Goal: Task Accomplishment & Management: Use online tool/utility

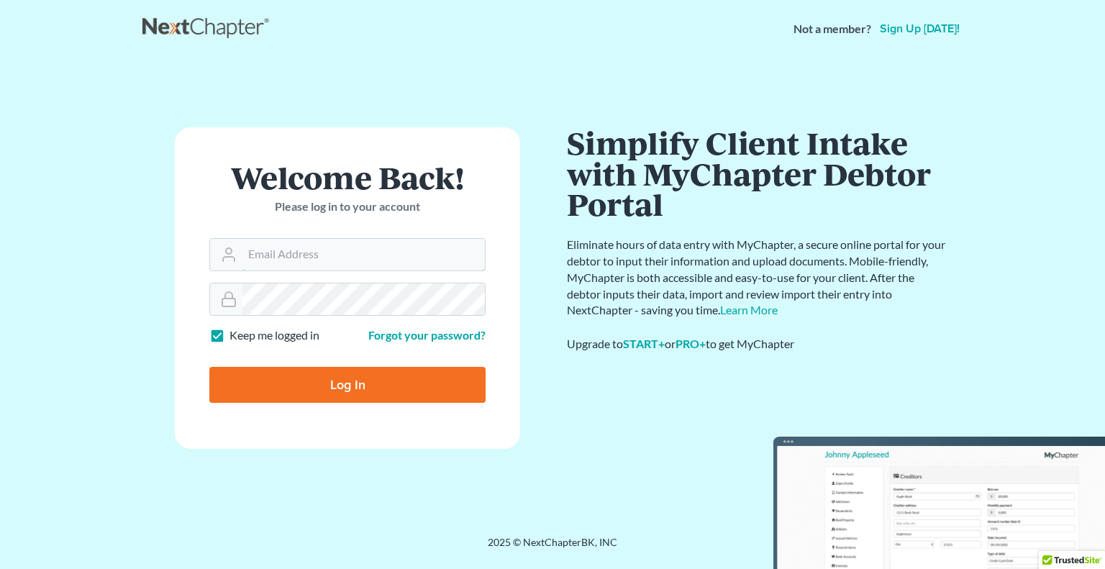
type input "[PERSON_NAME][EMAIL_ADDRESS][DOMAIN_NAME]"
click at [340, 394] on input "Log In" at bounding box center [347, 385] width 276 height 36
type input "Thinking..."
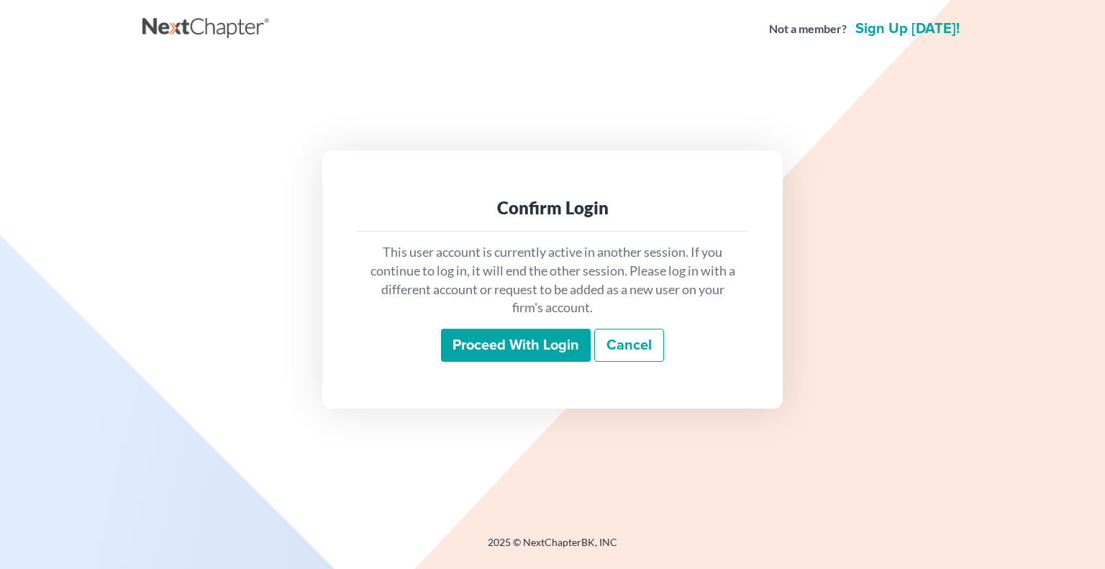
click at [545, 356] on input "Proceed with login" at bounding box center [516, 345] width 150 height 33
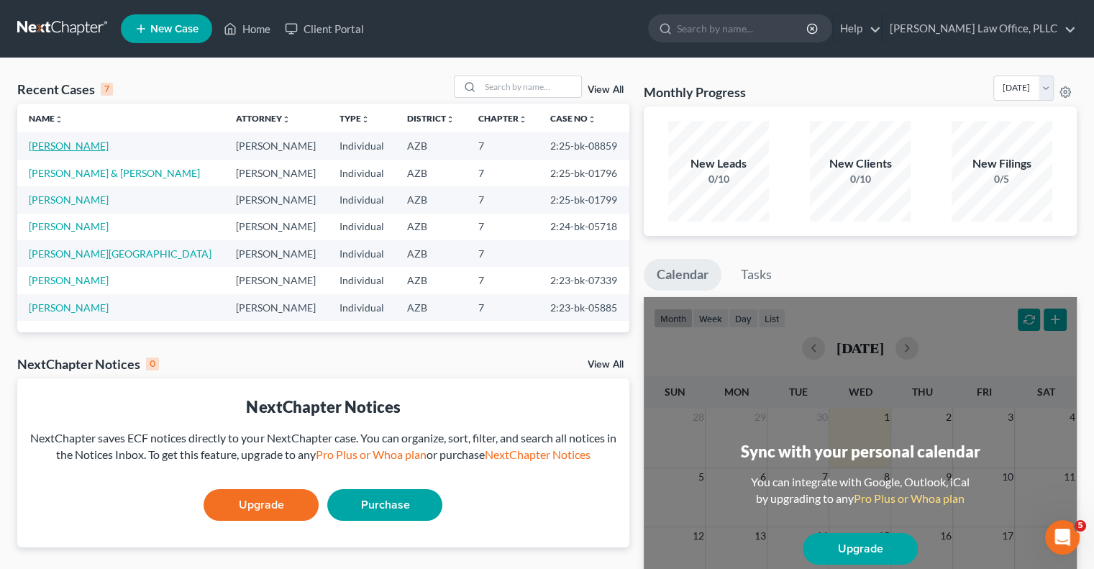
click at [76, 143] on link "Cory, Vaughn" at bounding box center [69, 146] width 80 height 12
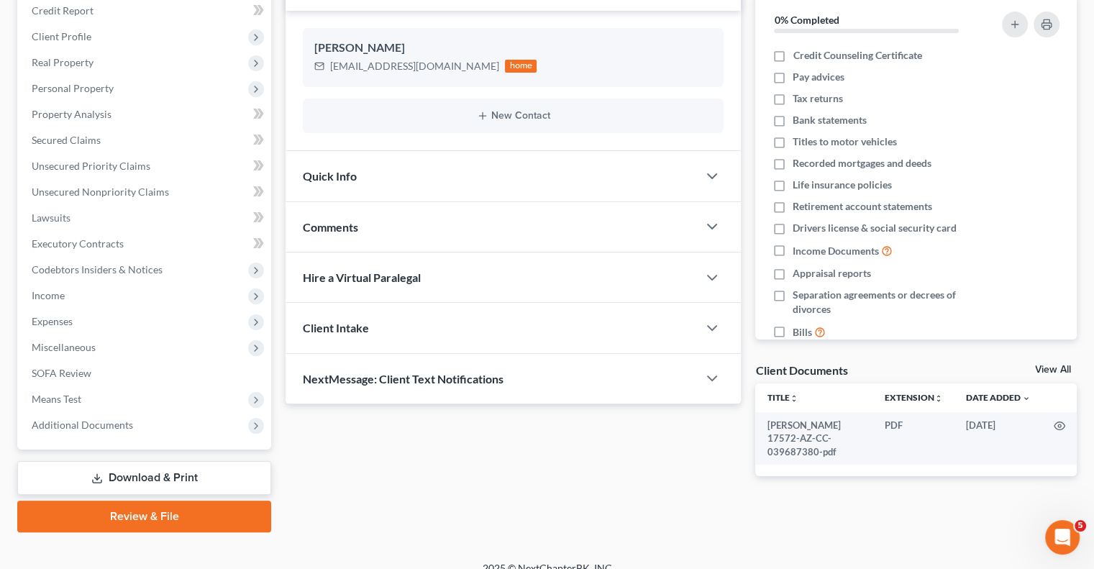
scroll to position [194, 0]
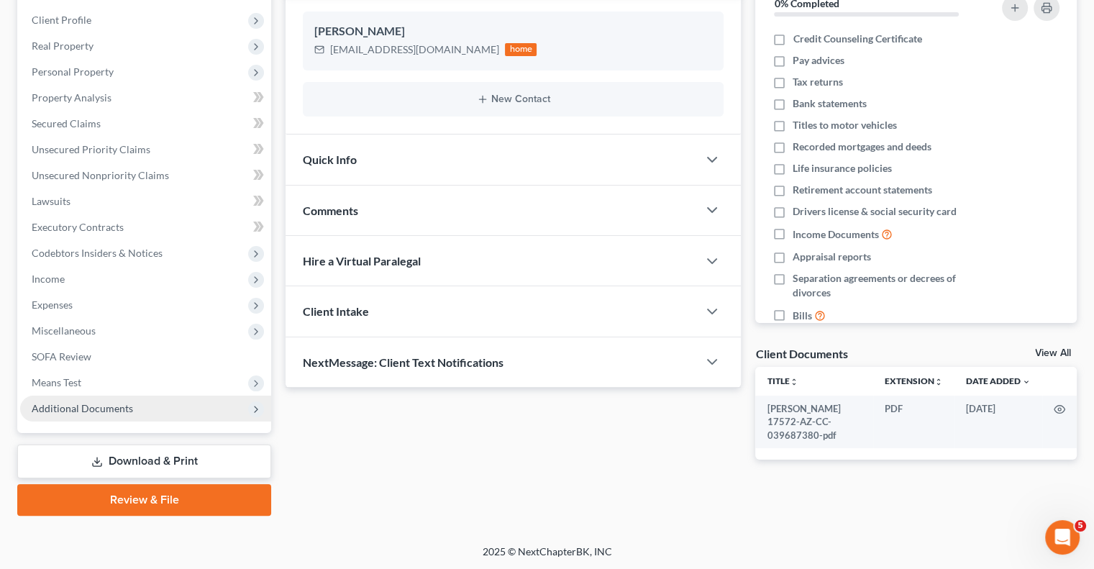
click at [253, 413] on icon at bounding box center [256, 410] width 12 height 12
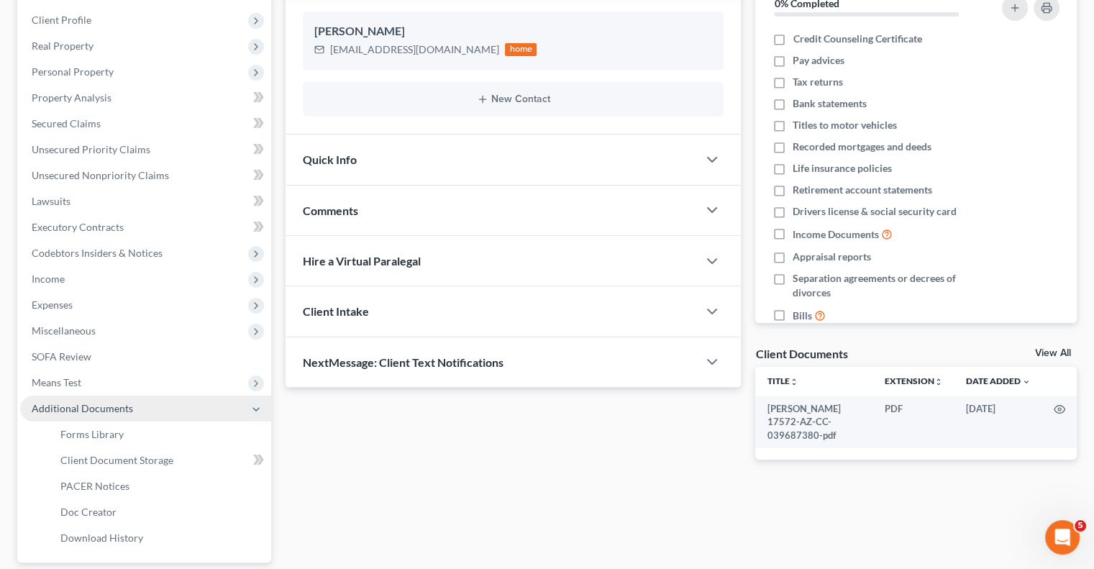
scroll to position [266, 0]
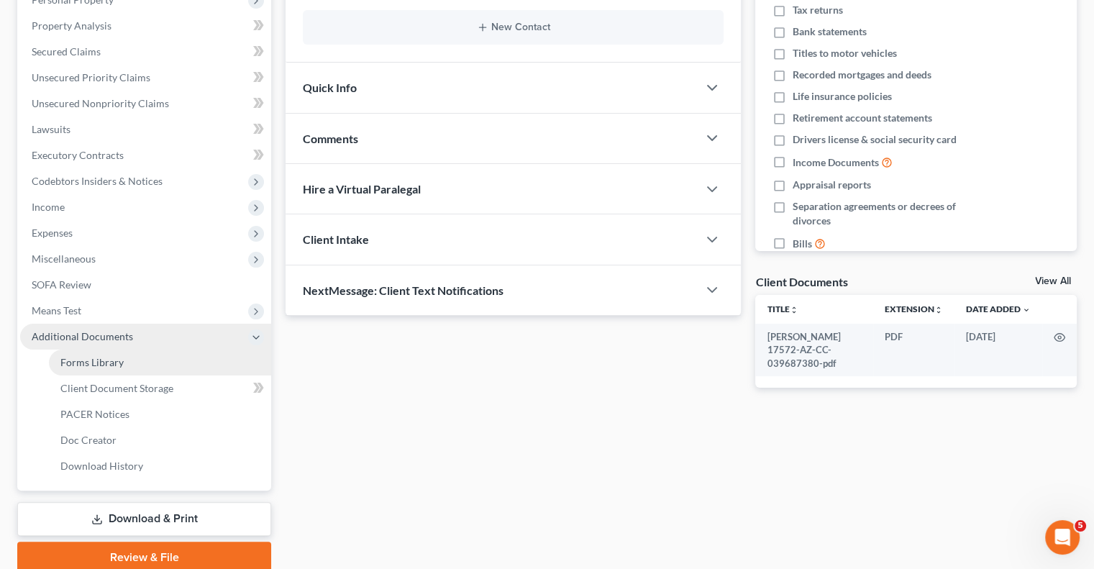
click at [192, 361] on link "Forms Library" at bounding box center [160, 363] width 222 height 26
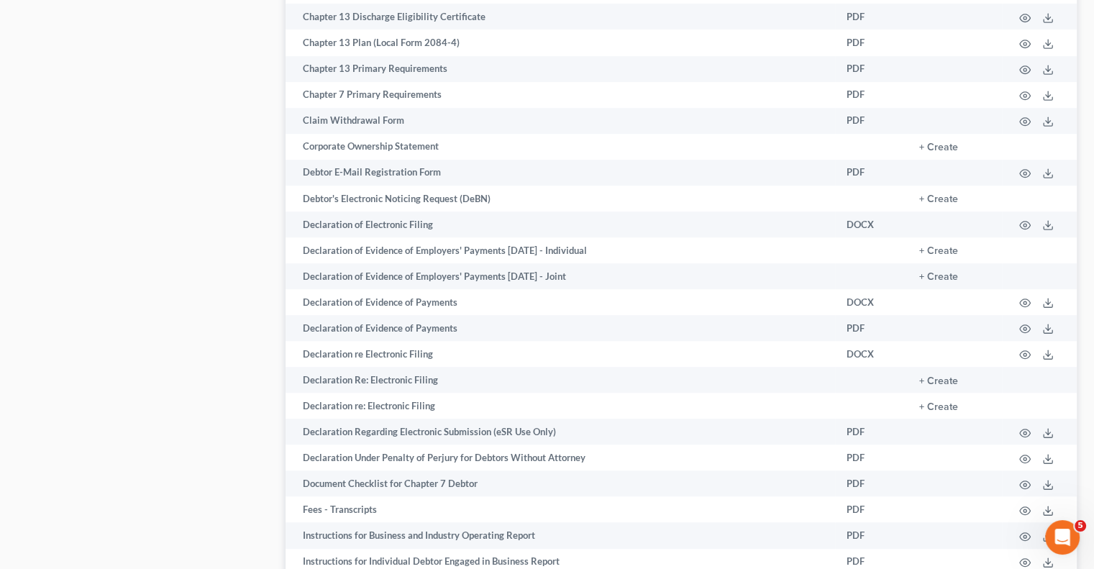
scroll to position [863, 0]
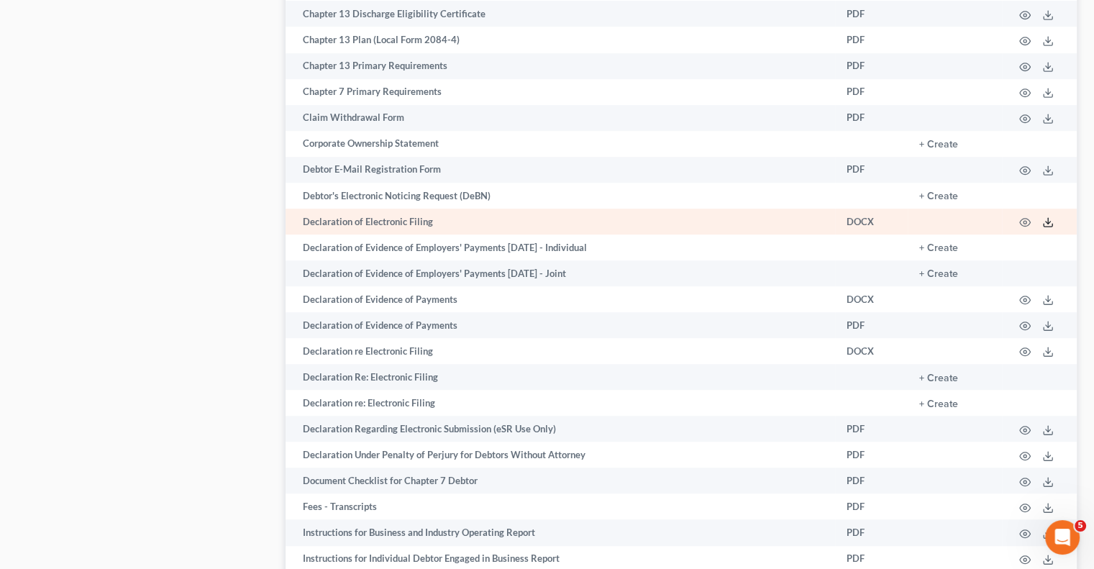
click at [1045, 228] on icon at bounding box center [1049, 223] width 12 height 12
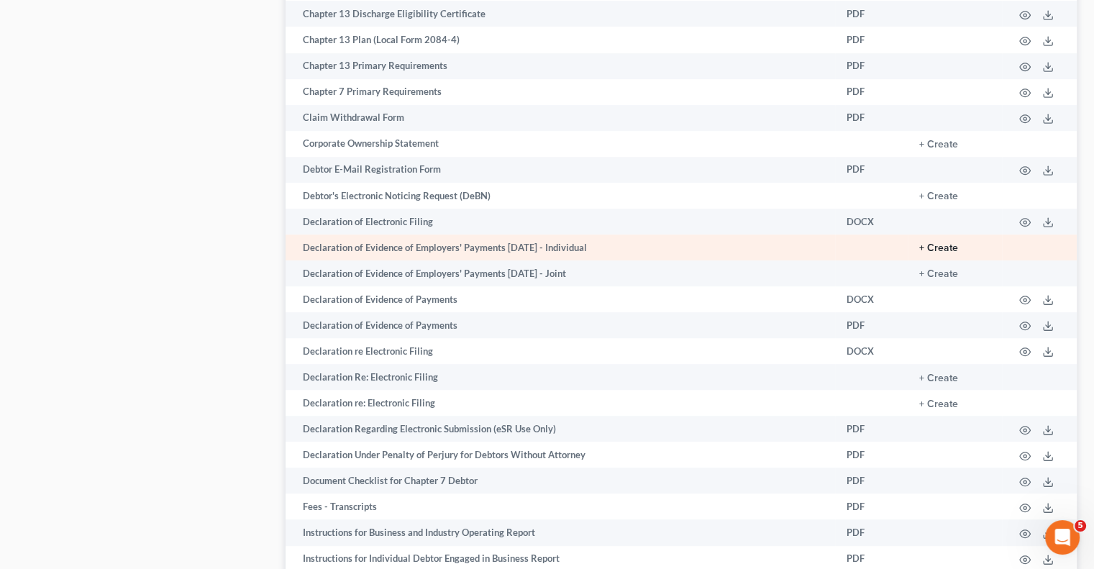
click at [938, 253] on button "+ Create" at bounding box center [939, 248] width 39 height 10
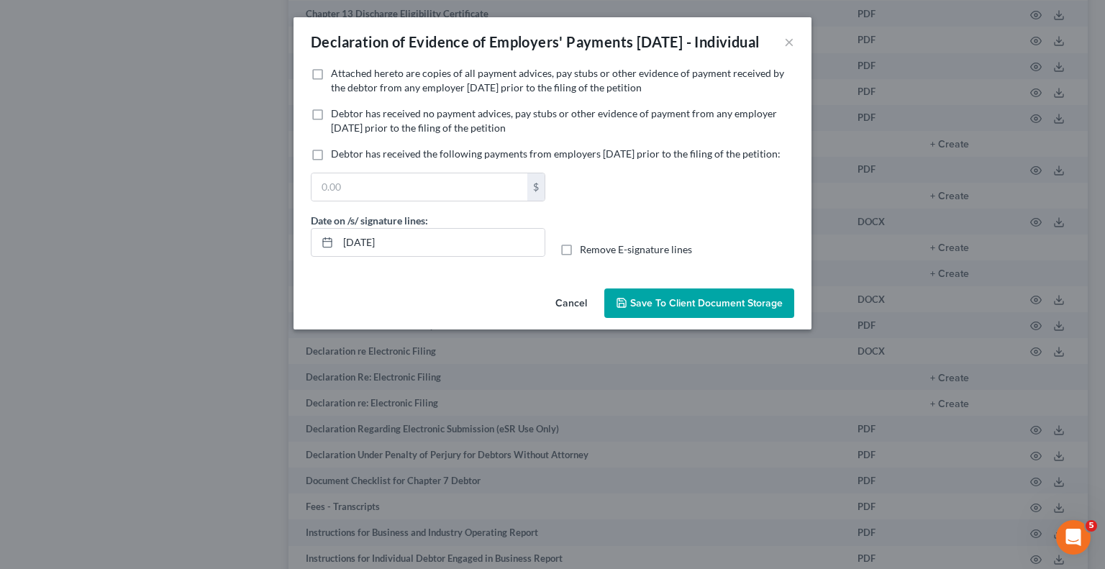
click at [331, 93] on label "Attached hereto are copies of all payment advices, pay stubs or other evidence …" at bounding box center [562, 80] width 463 height 29
click at [337, 76] on input "Attached hereto are copies of all payment advices, pay stubs or other evidence …" at bounding box center [341, 70] width 9 height 9
checkbox input "true"
click at [702, 319] on button "Save to Client Document Storage" at bounding box center [699, 304] width 190 height 30
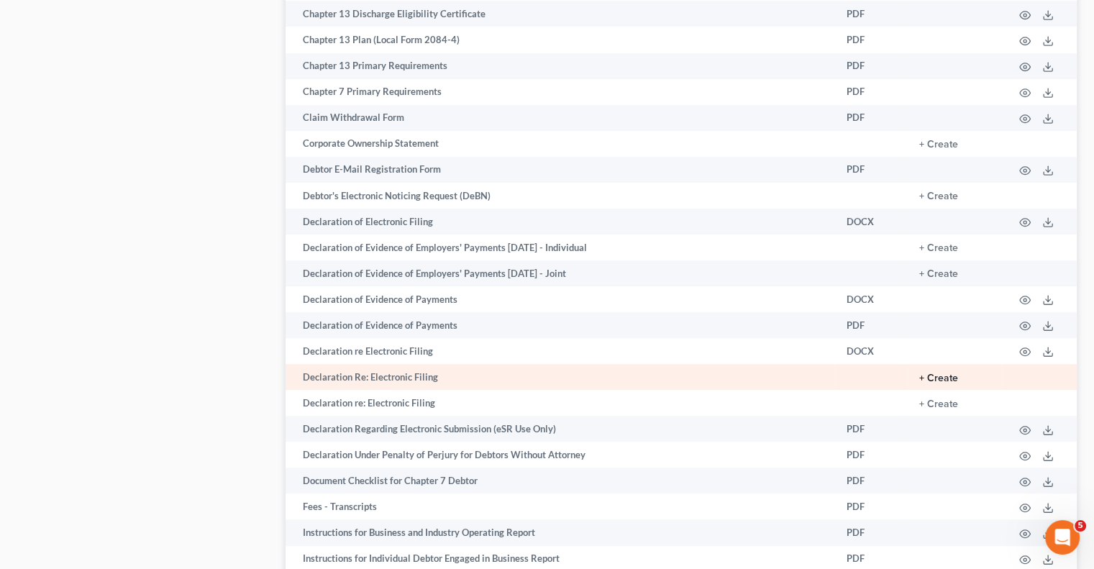
click at [935, 384] on button "+ Create" at bounding box center [939, 378] width 39 height 10
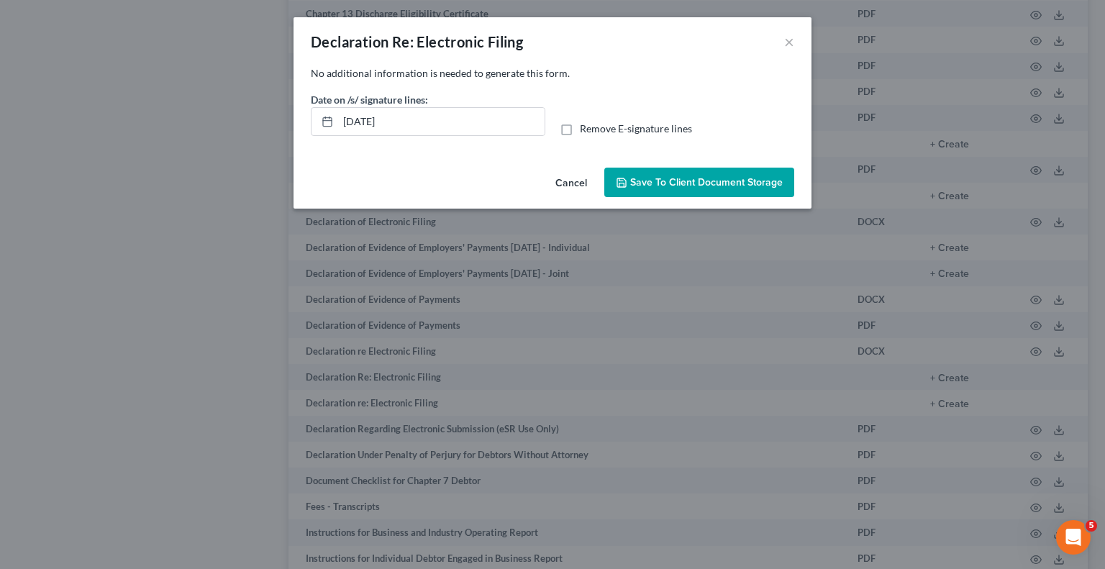
click at [684, 186] on span "Save to Client Document Storage" at bounding box center [706, 182] width 153 height 12
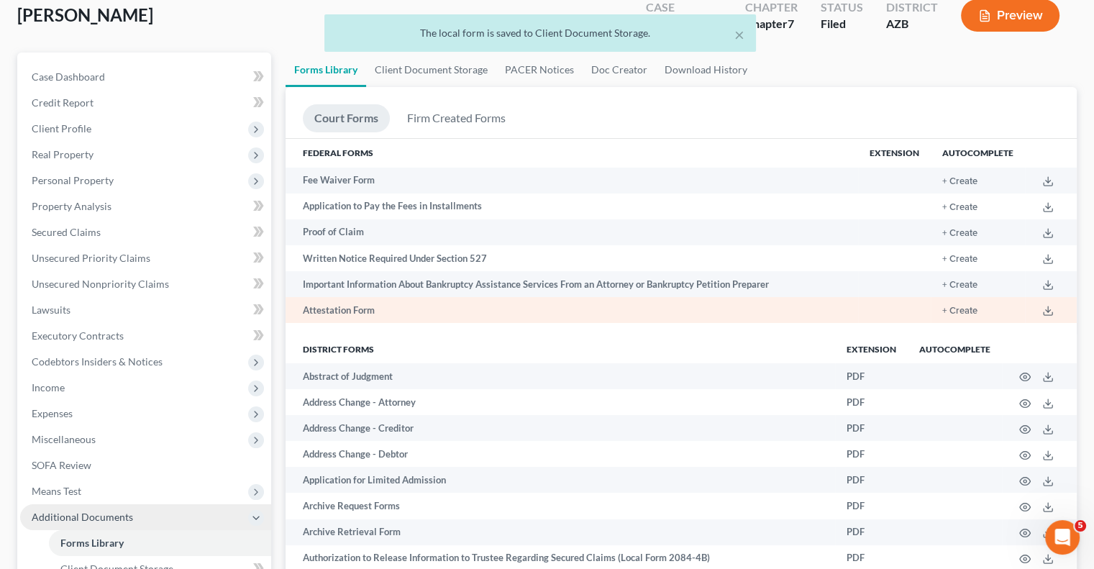
scroll to position [0, 0]
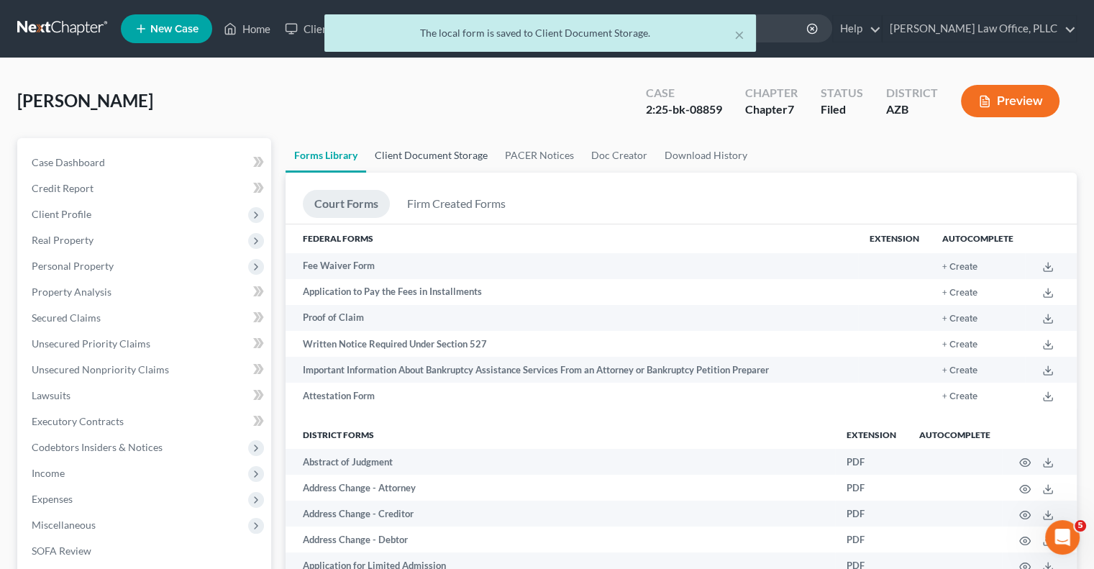
click at [427, 156] on link "Client Document Storage" at bounding box center [431, 155] width 130 height 35
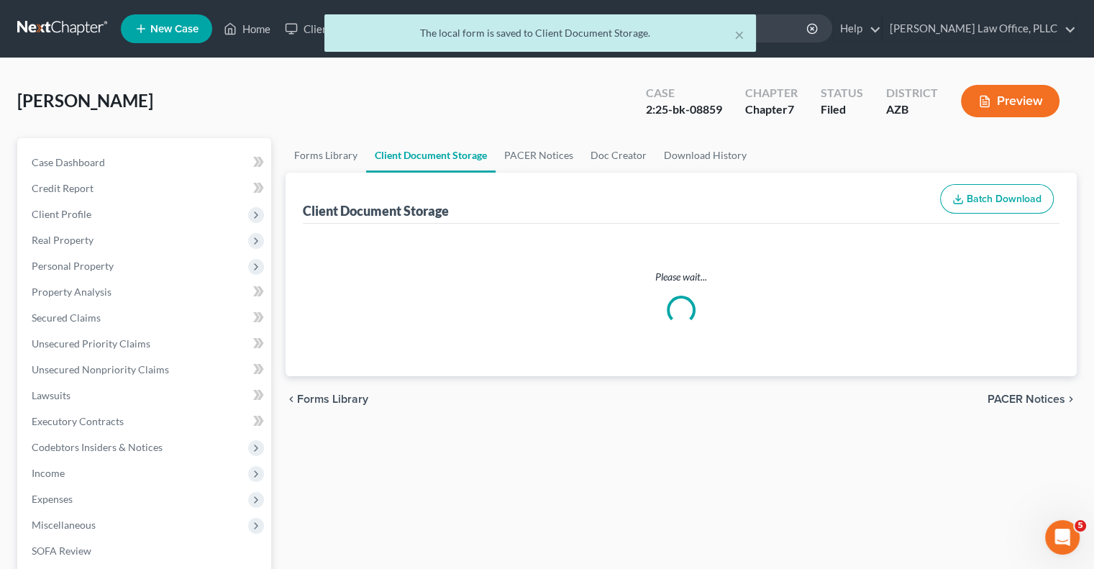
select select "14"
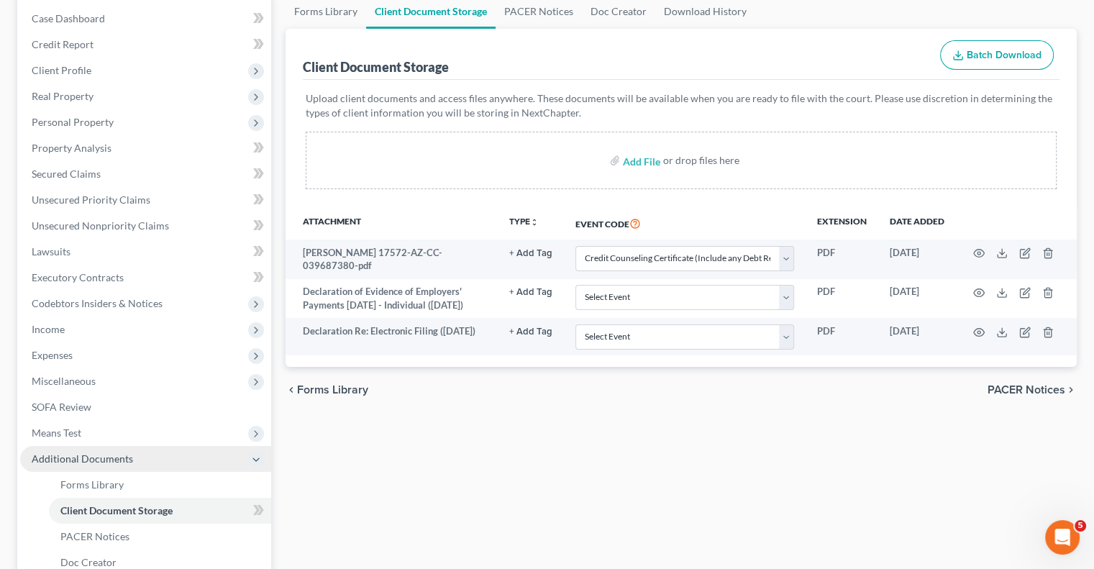
scroll to position [216, 0]
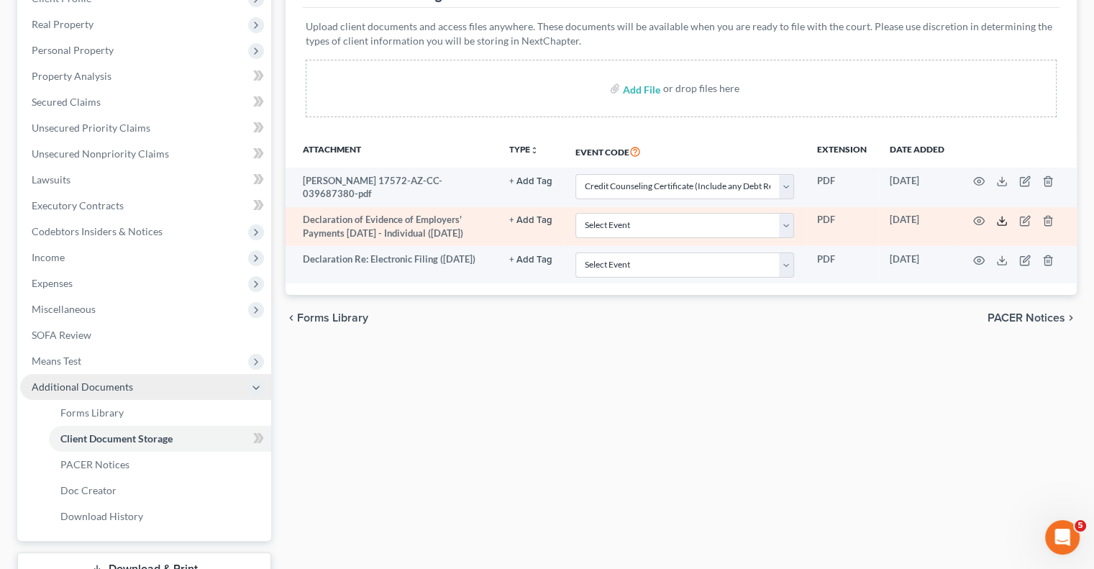
click at [1000, 221] on icon at bounding box center [1003, 221] width 12 height 12
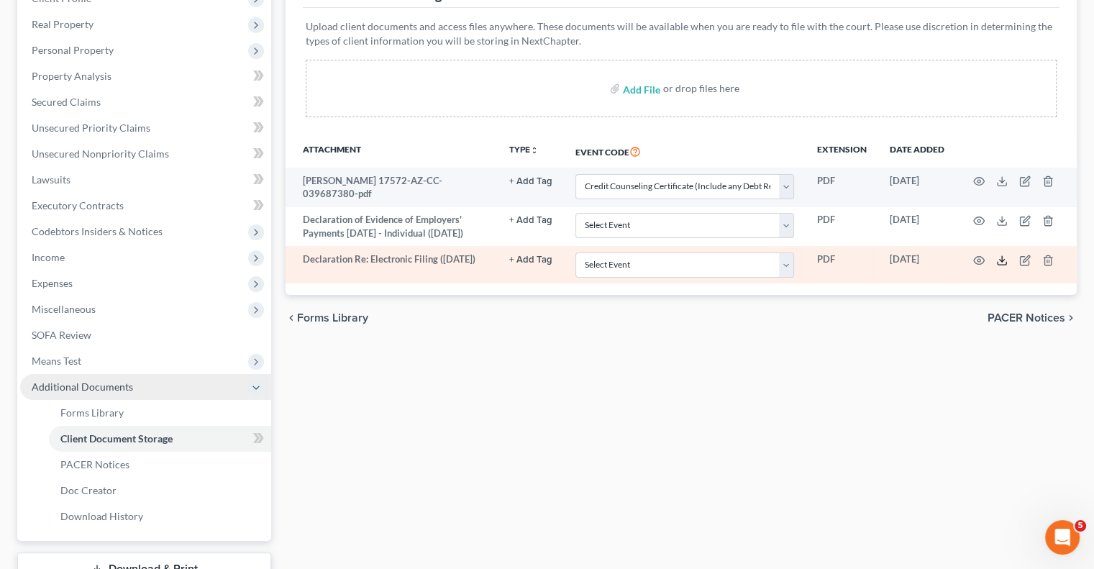
click at [998, 265] on icon at bounding box center [1002, 263] width 9 height 3
